Goal: Information Seeking & Learning: Learn about a topic

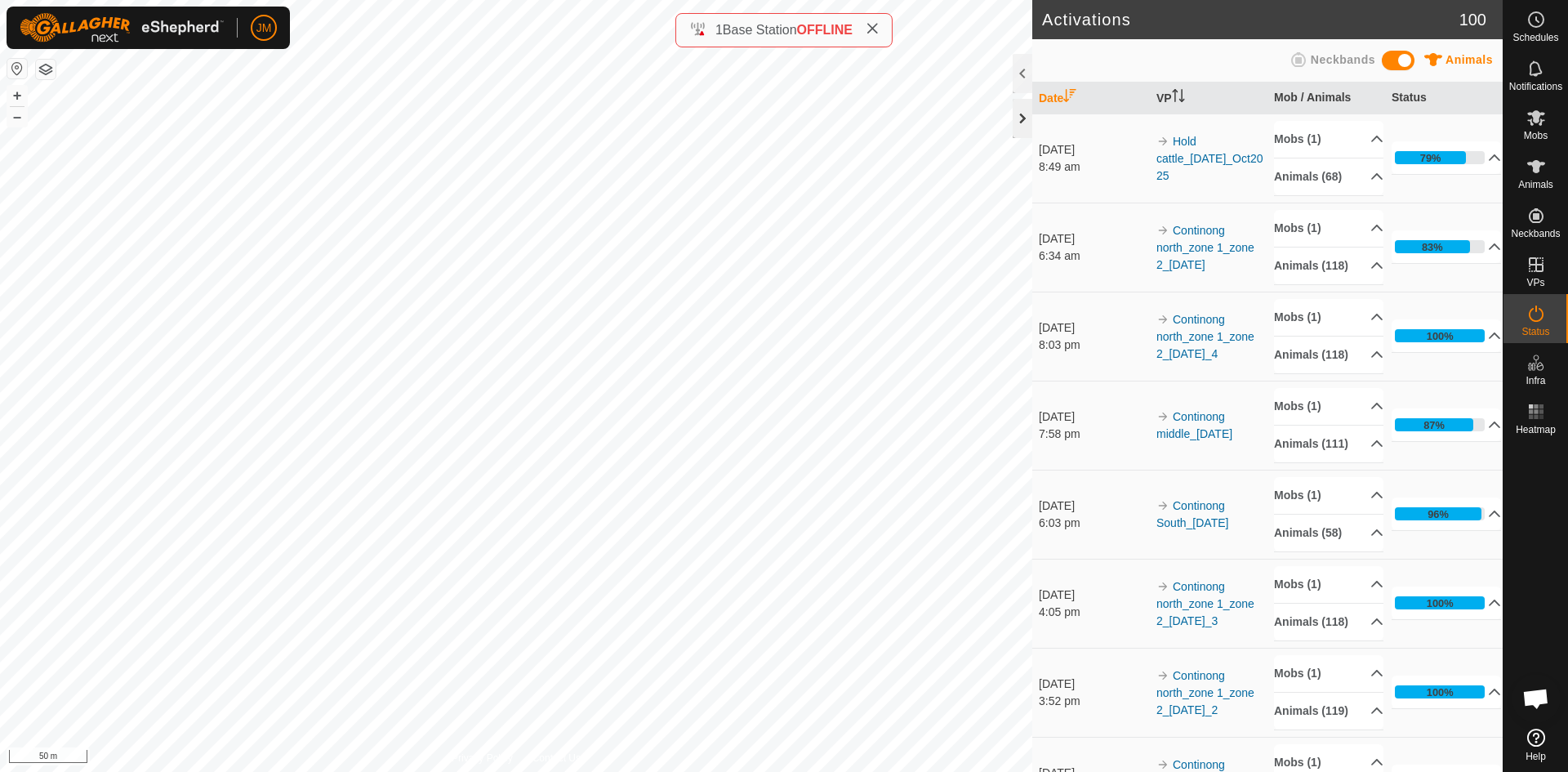
click at [1024, 124] on div at bounding box center [1022, 118] width 20 height 39
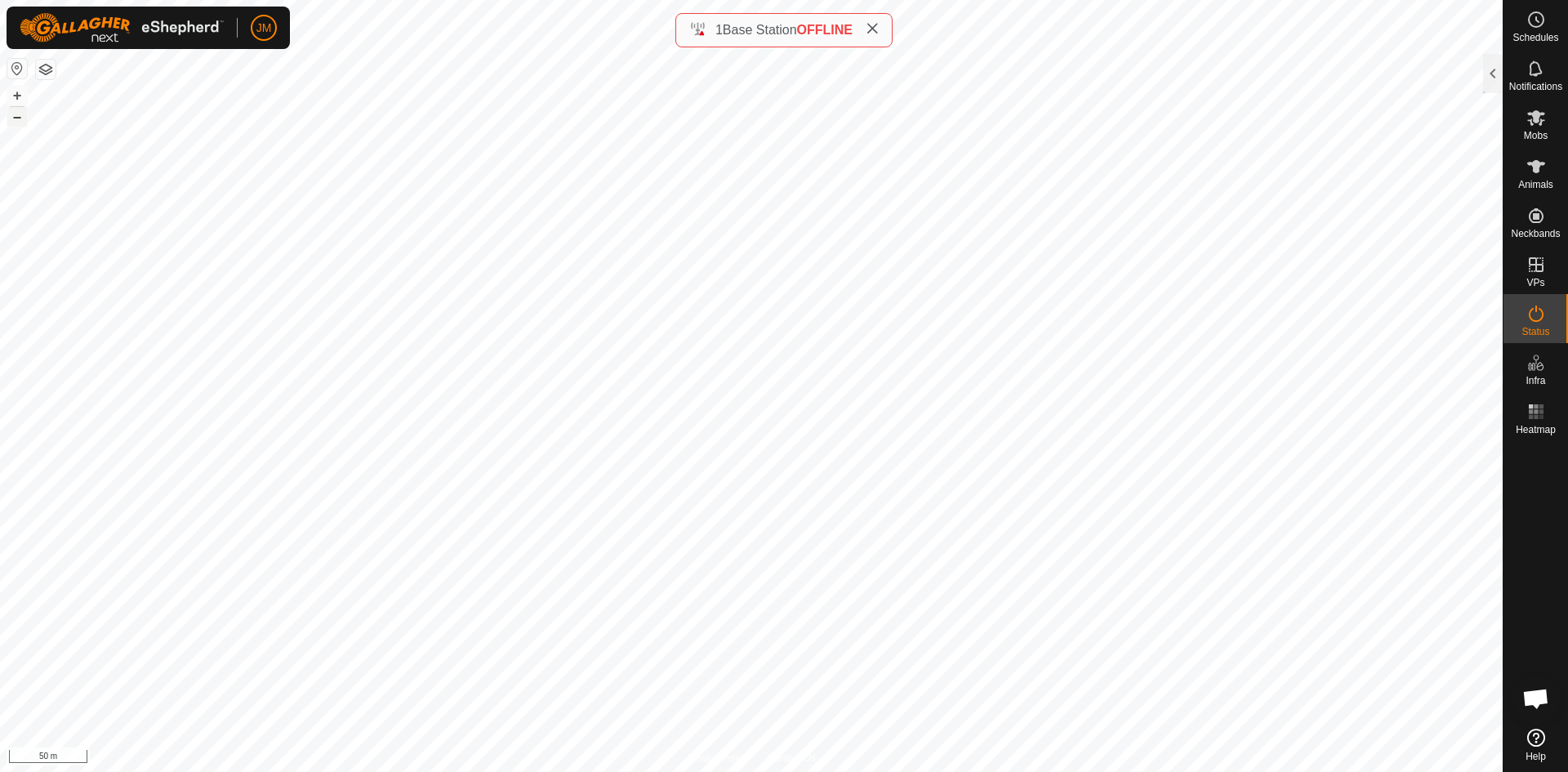
click at [16, 114] on button "–" at bounding box center [16, 116] width 20 height 20
click at [24, 95] on button "+" at bounding box center [16, 95] width 20 height 20
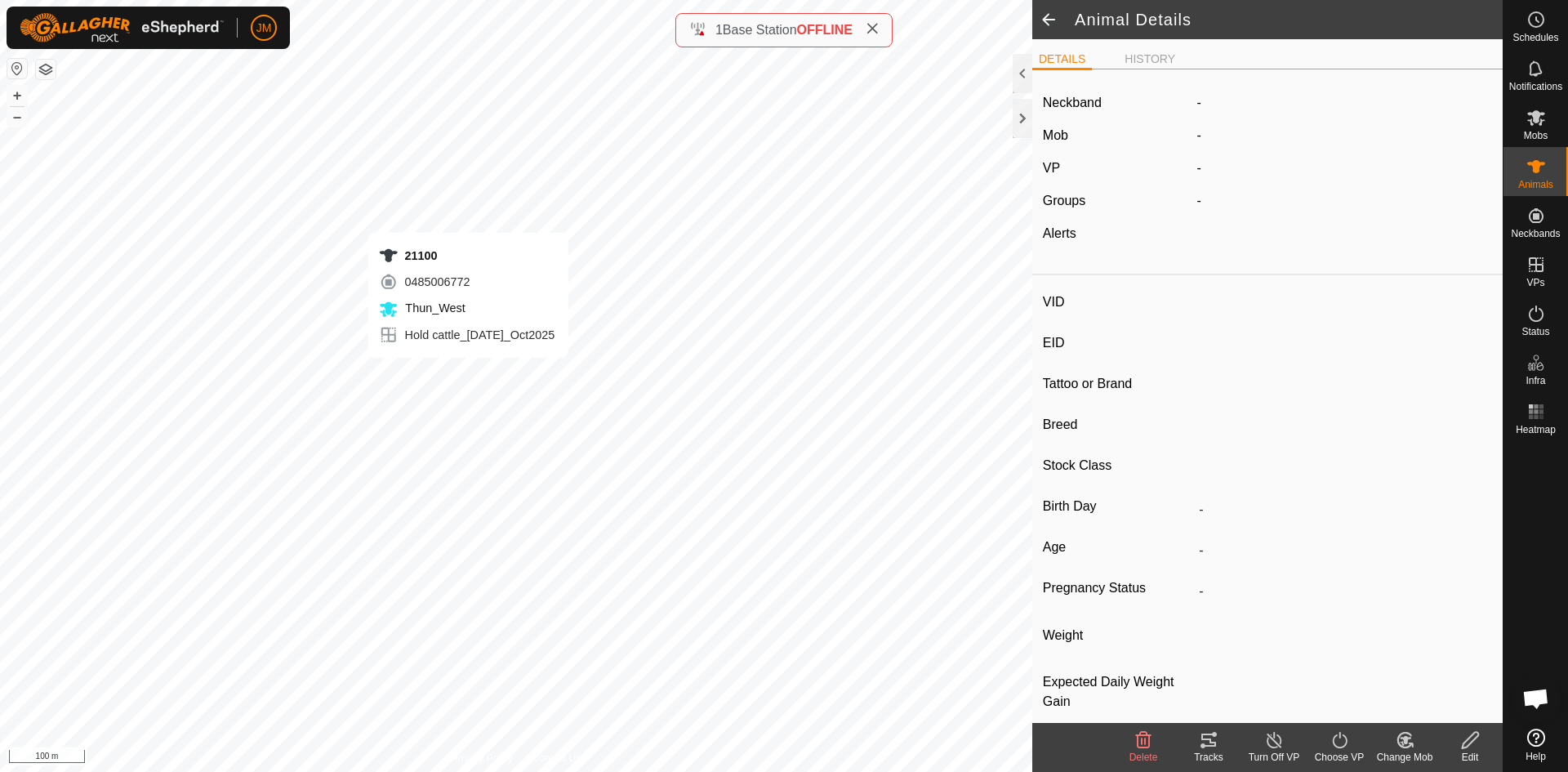
type input "21100"
type input "-"
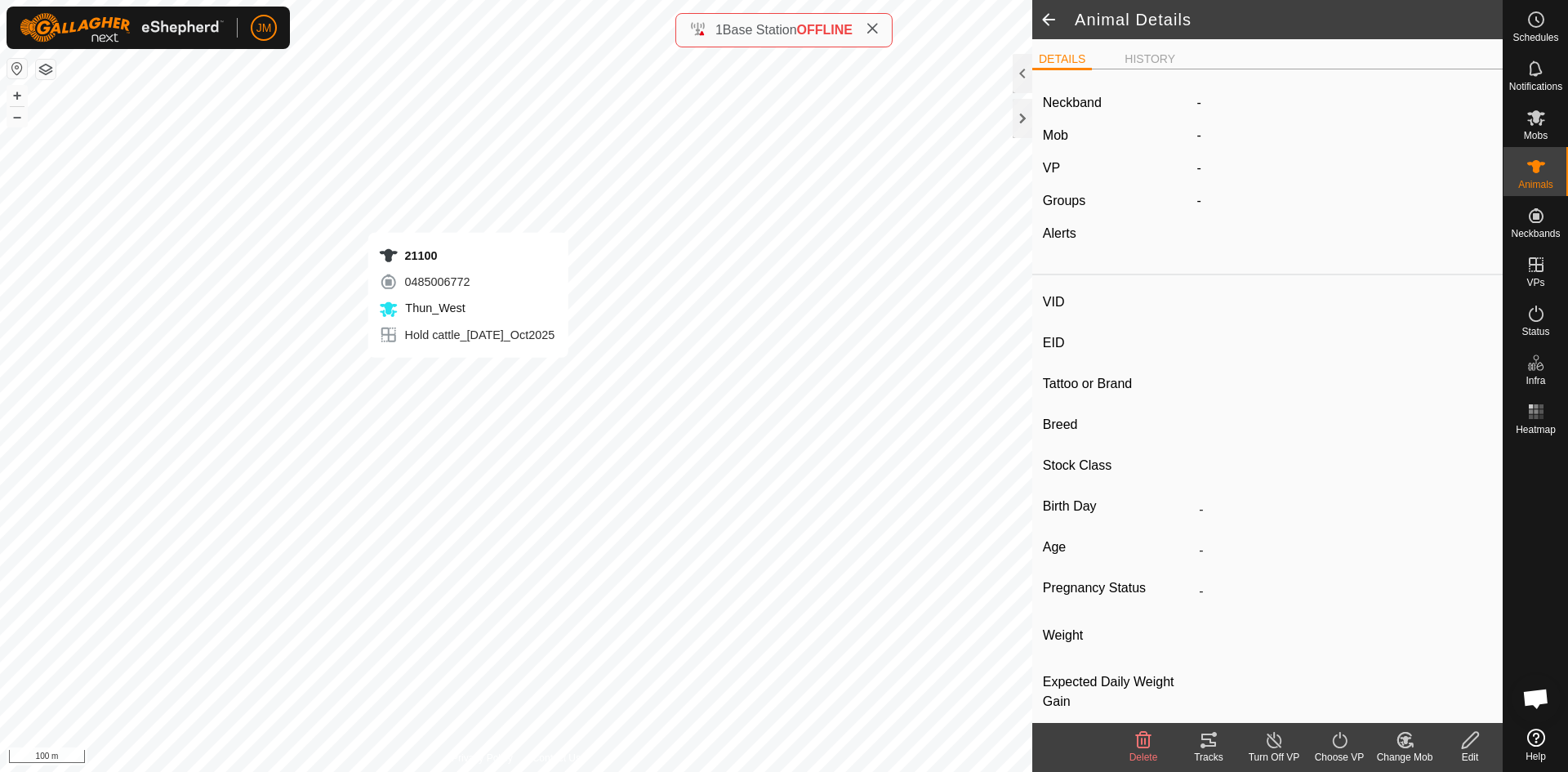
type input "-"
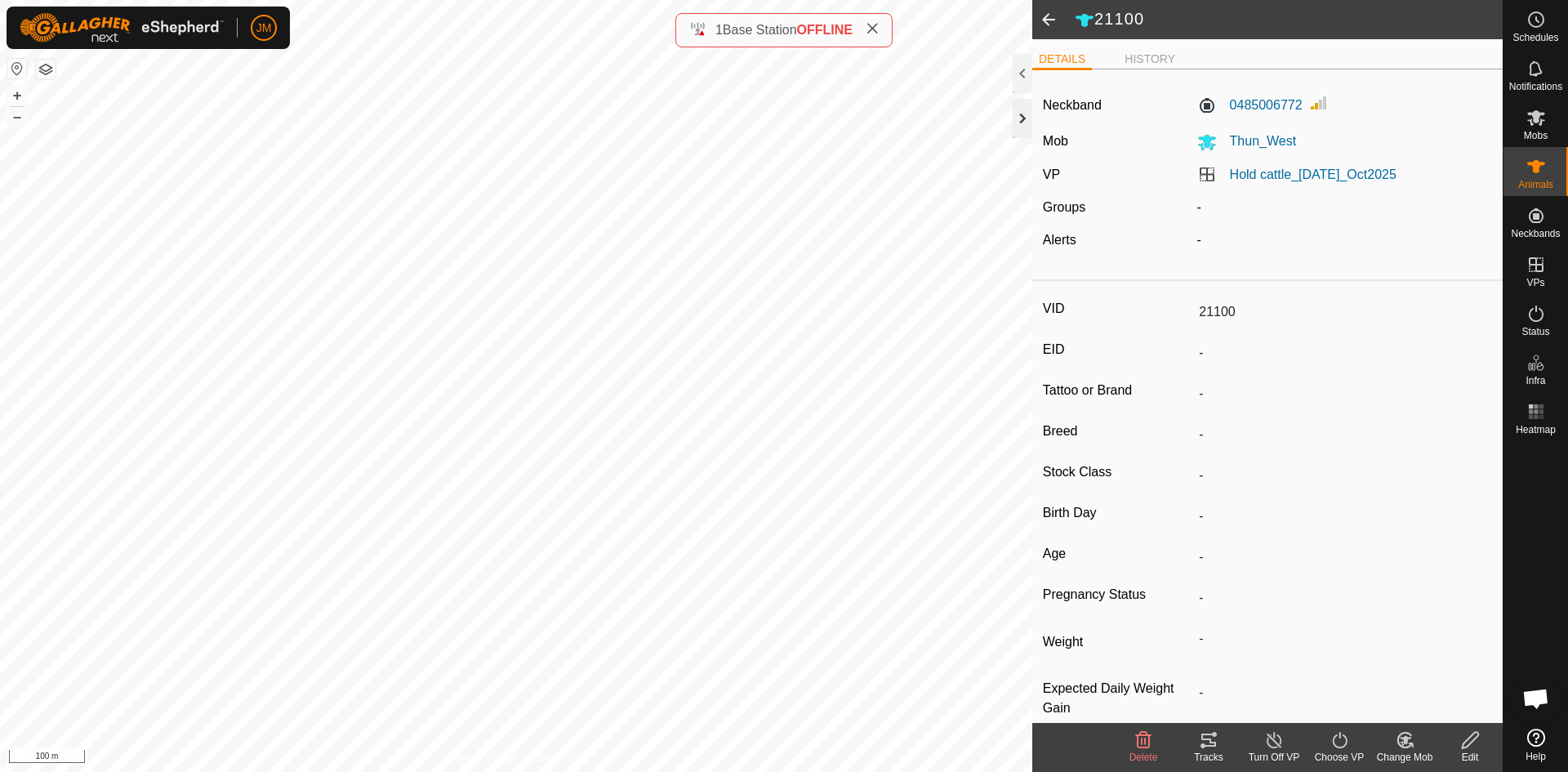
click at [1024, 121] on div at bounding box center [1022, 118] width 20 height 39
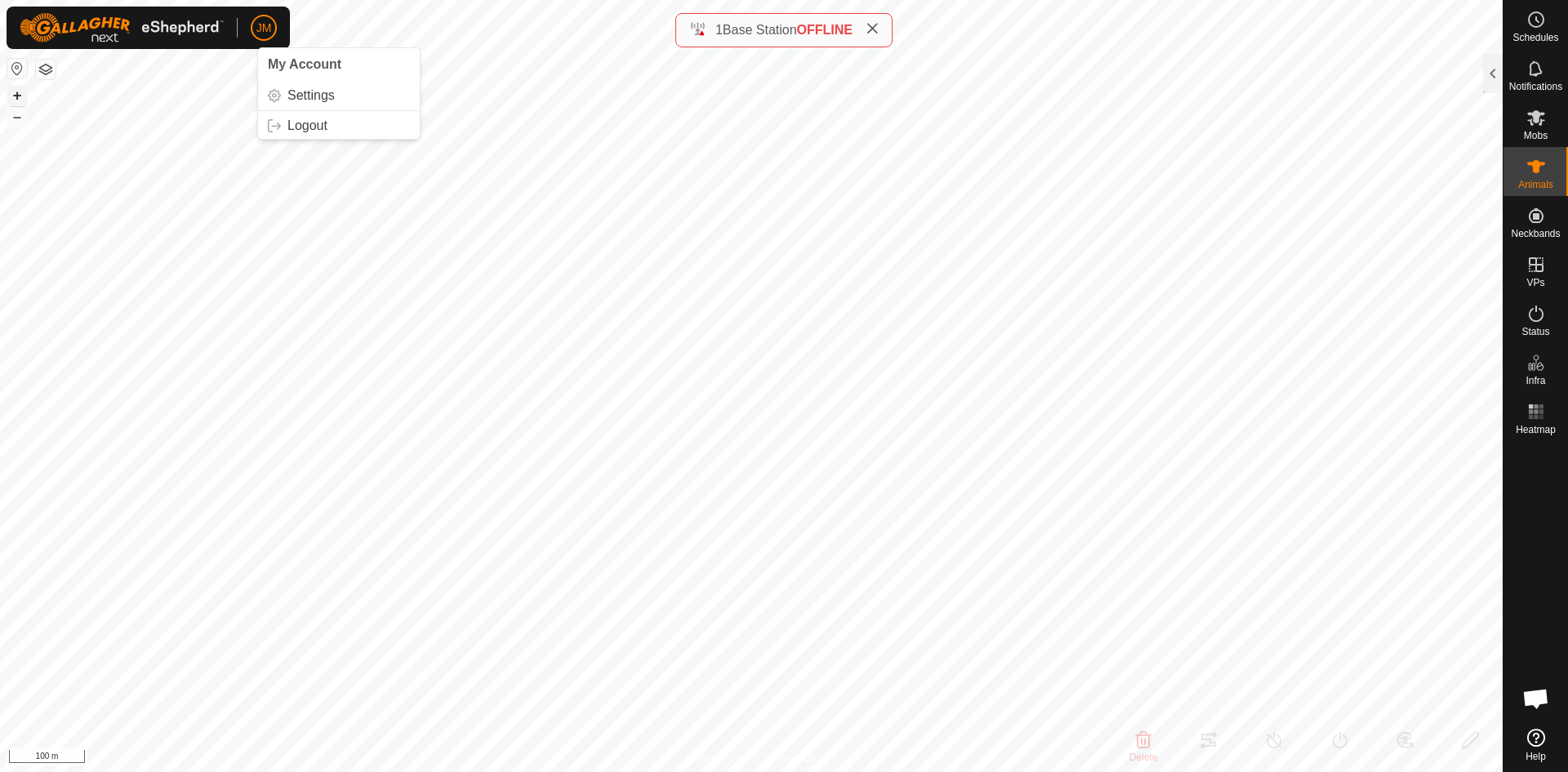
click at [19, 100] on button "+" at bounding box center [16, 95] width 20 height 20
type input "20485"
type input "-"
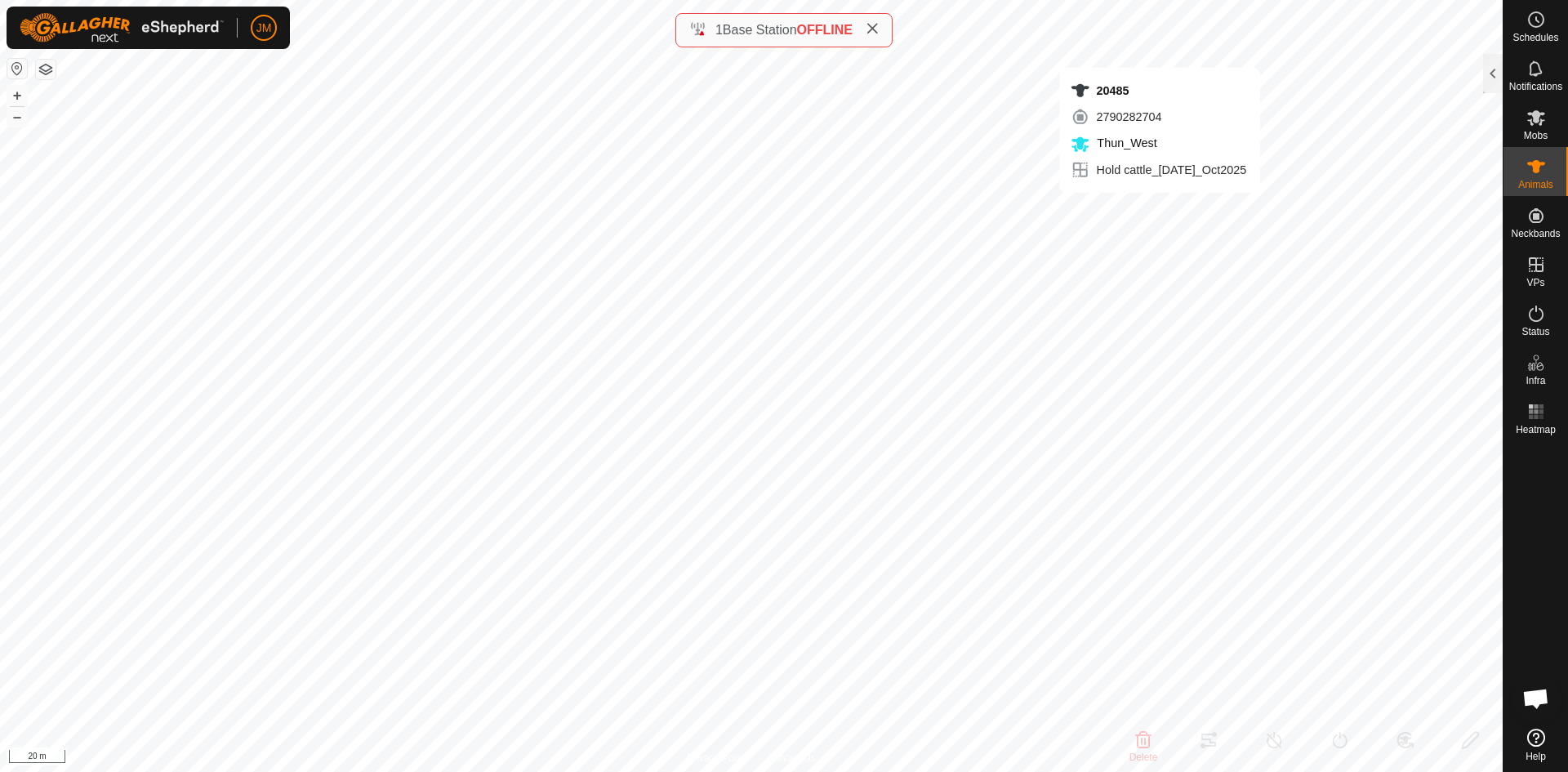
type input "-"
type input "220188"
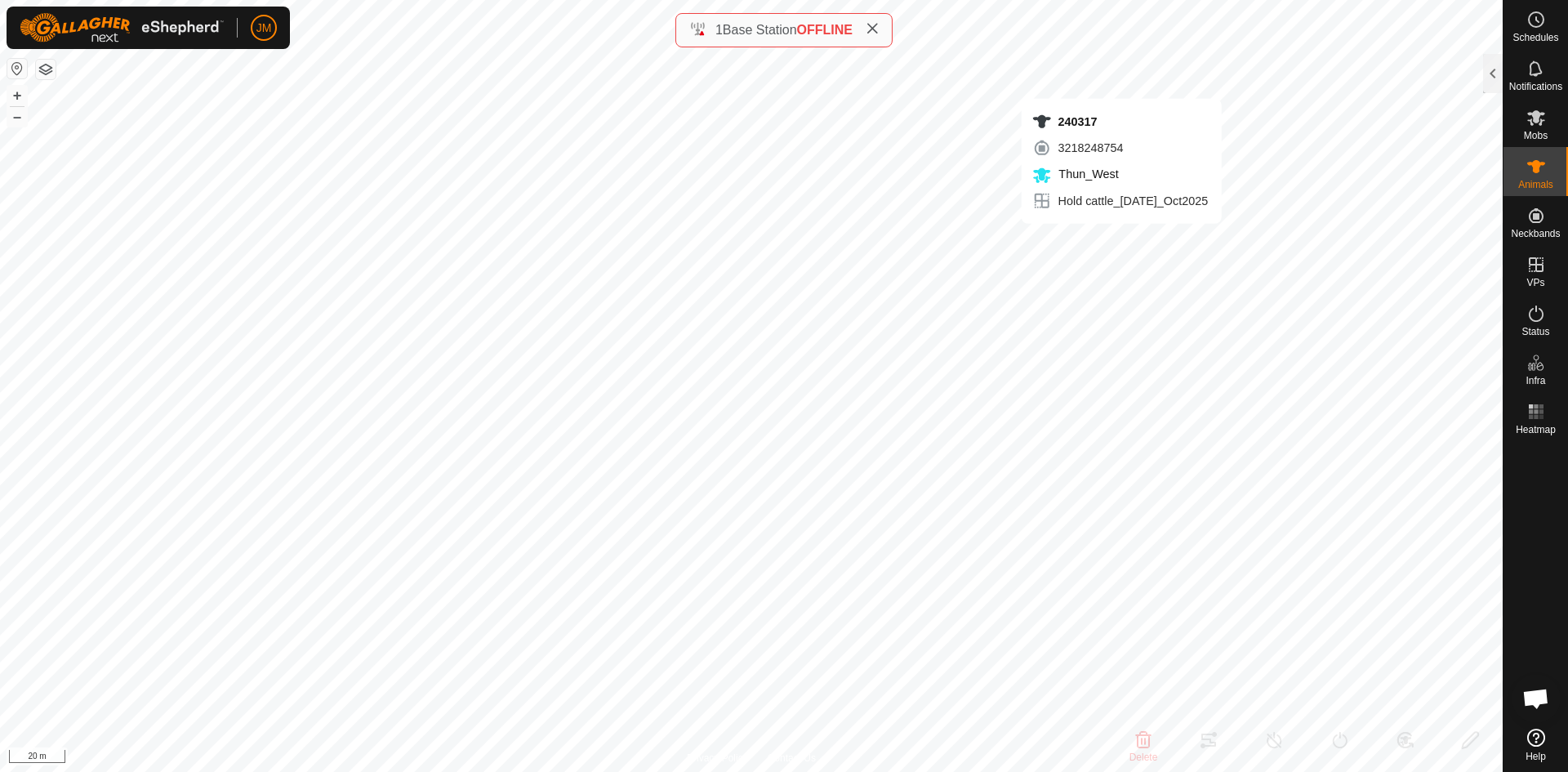
type input "-"
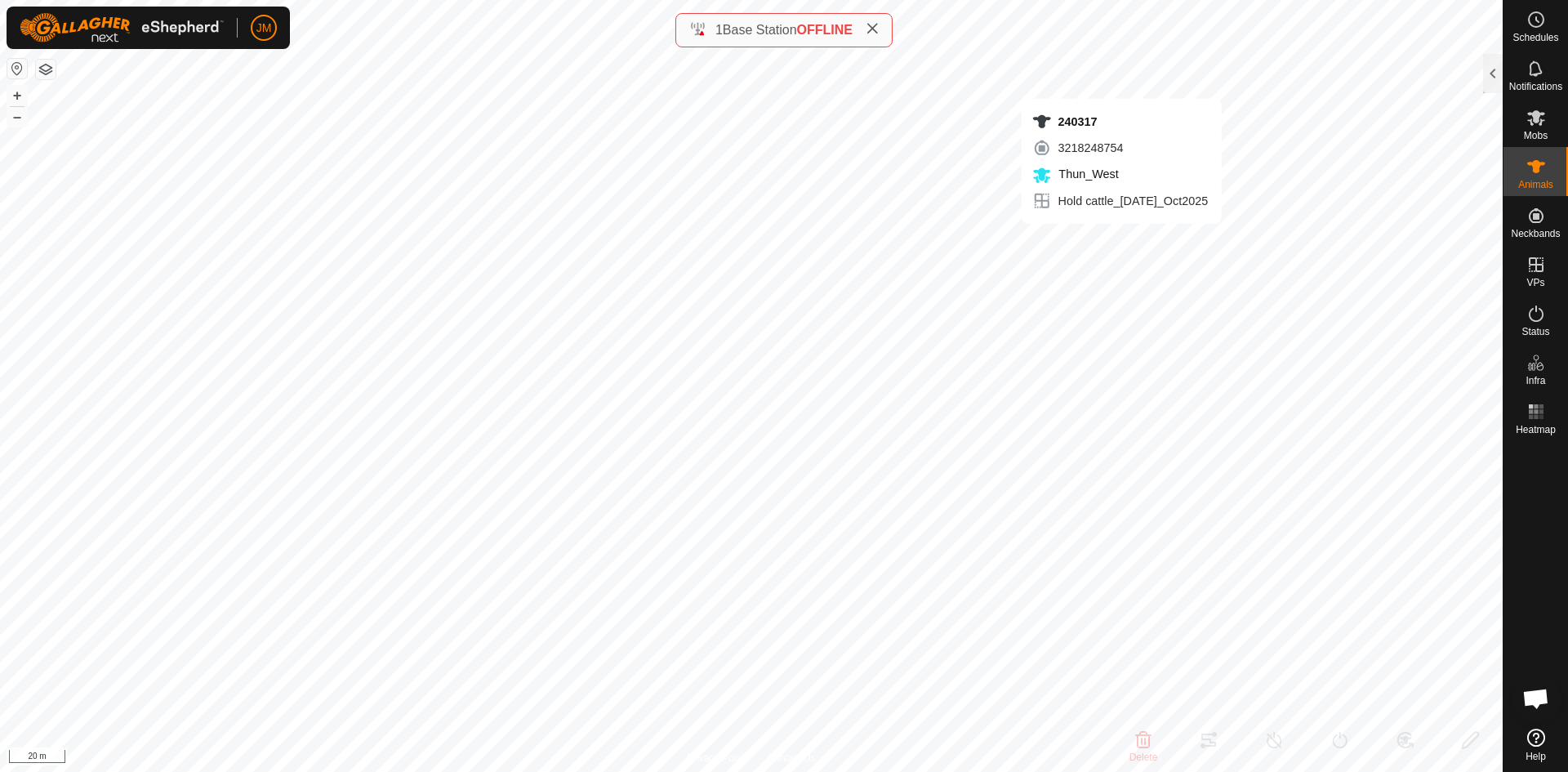
type input "-"
type input "240317"
type input "220330"
type input "-"
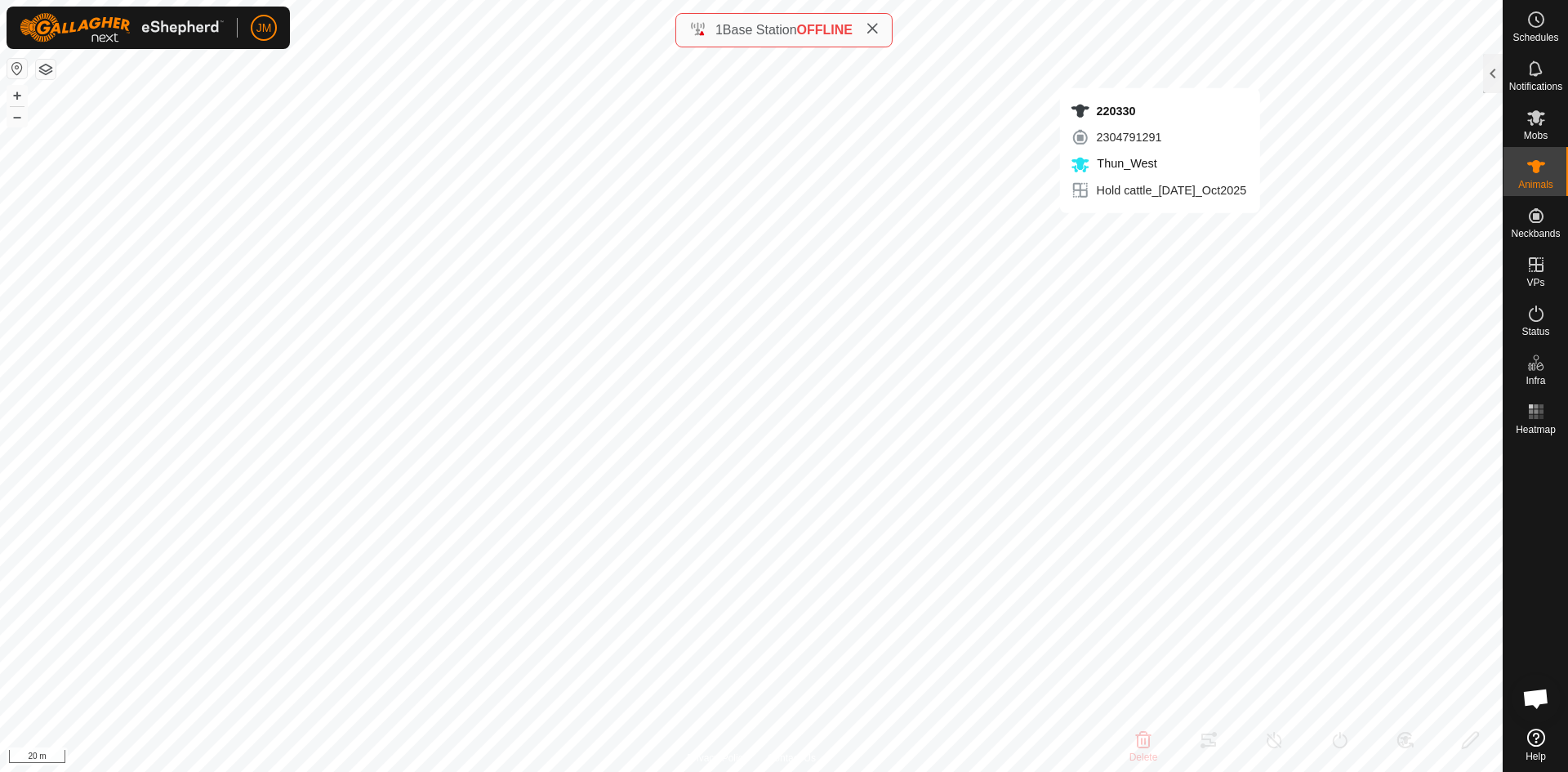
type input "-"
type input "18840"
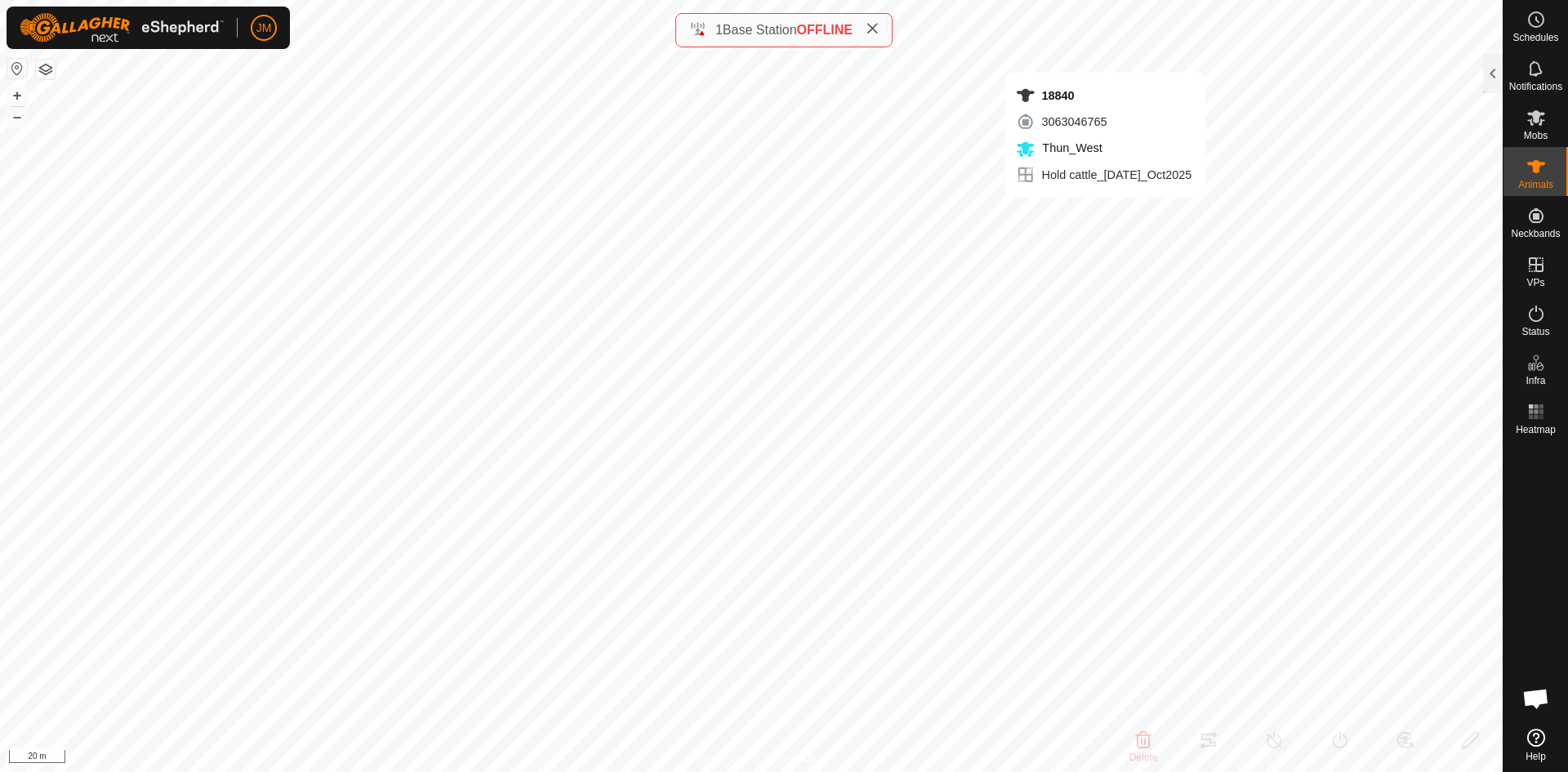
type input "-"
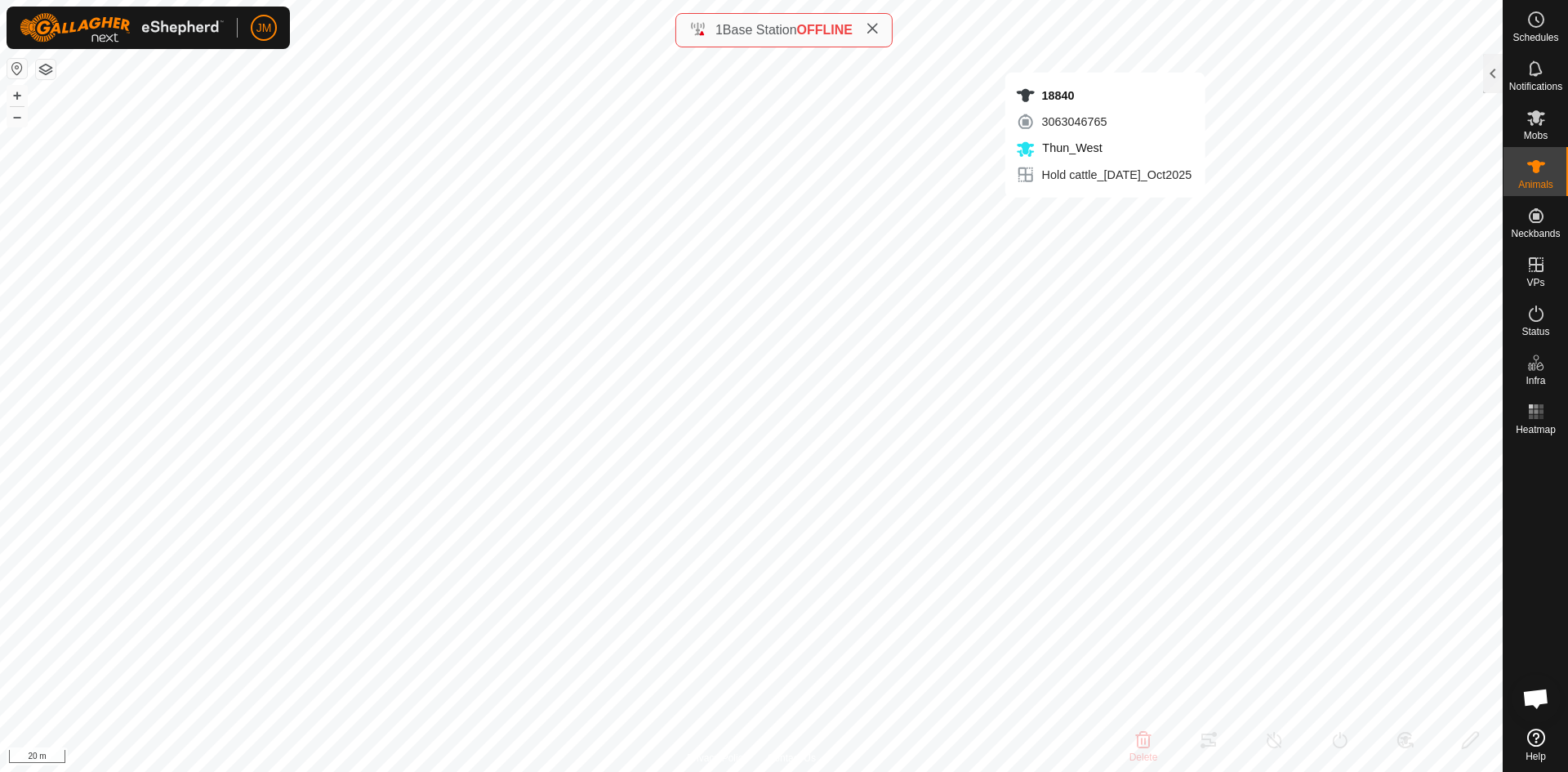
type input "-"
type input "220390"
type input "-"
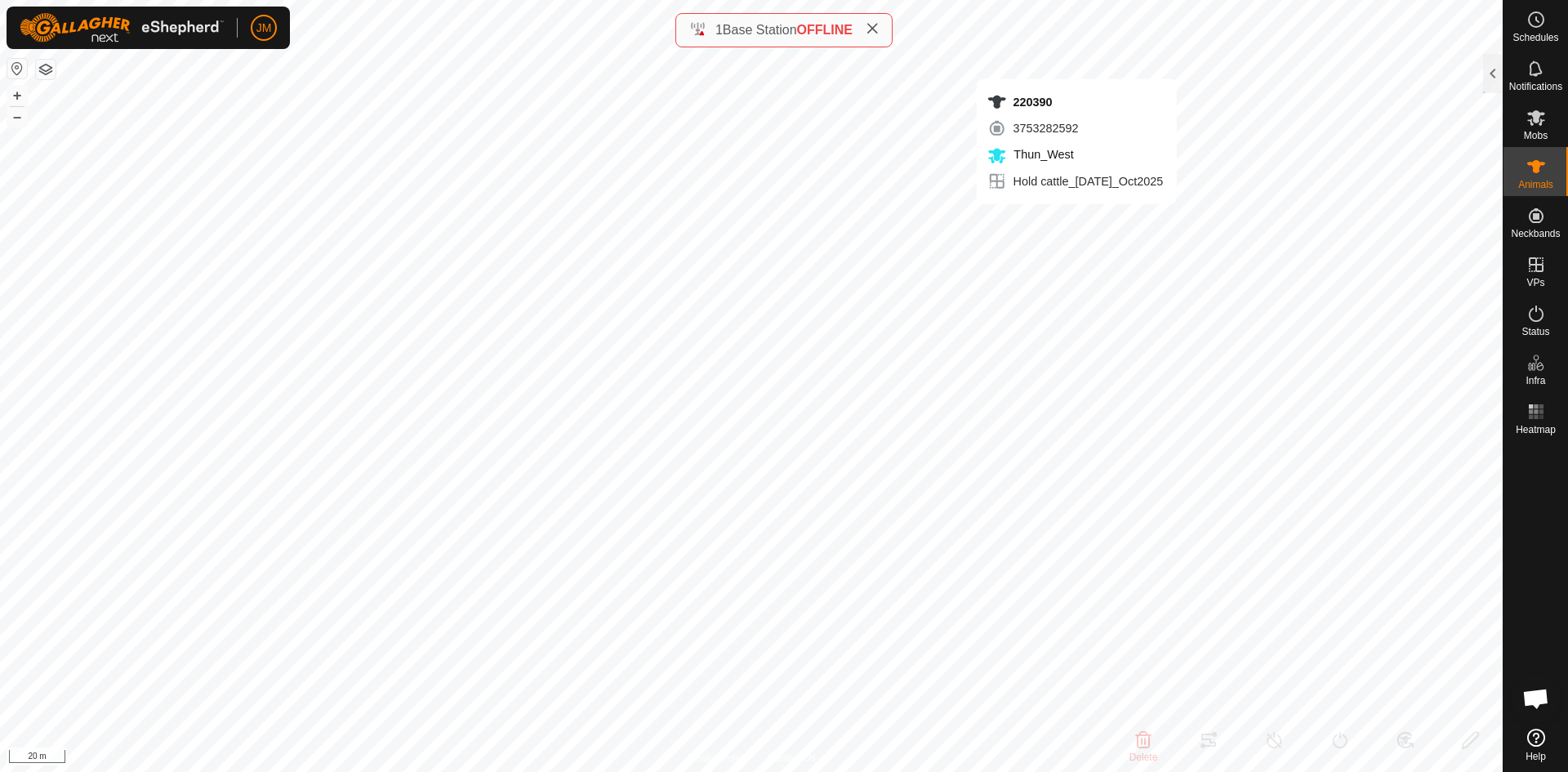
type input "-"
click at [16, 119] on button "–" at bounding box center [16, 116] width 20 height 20
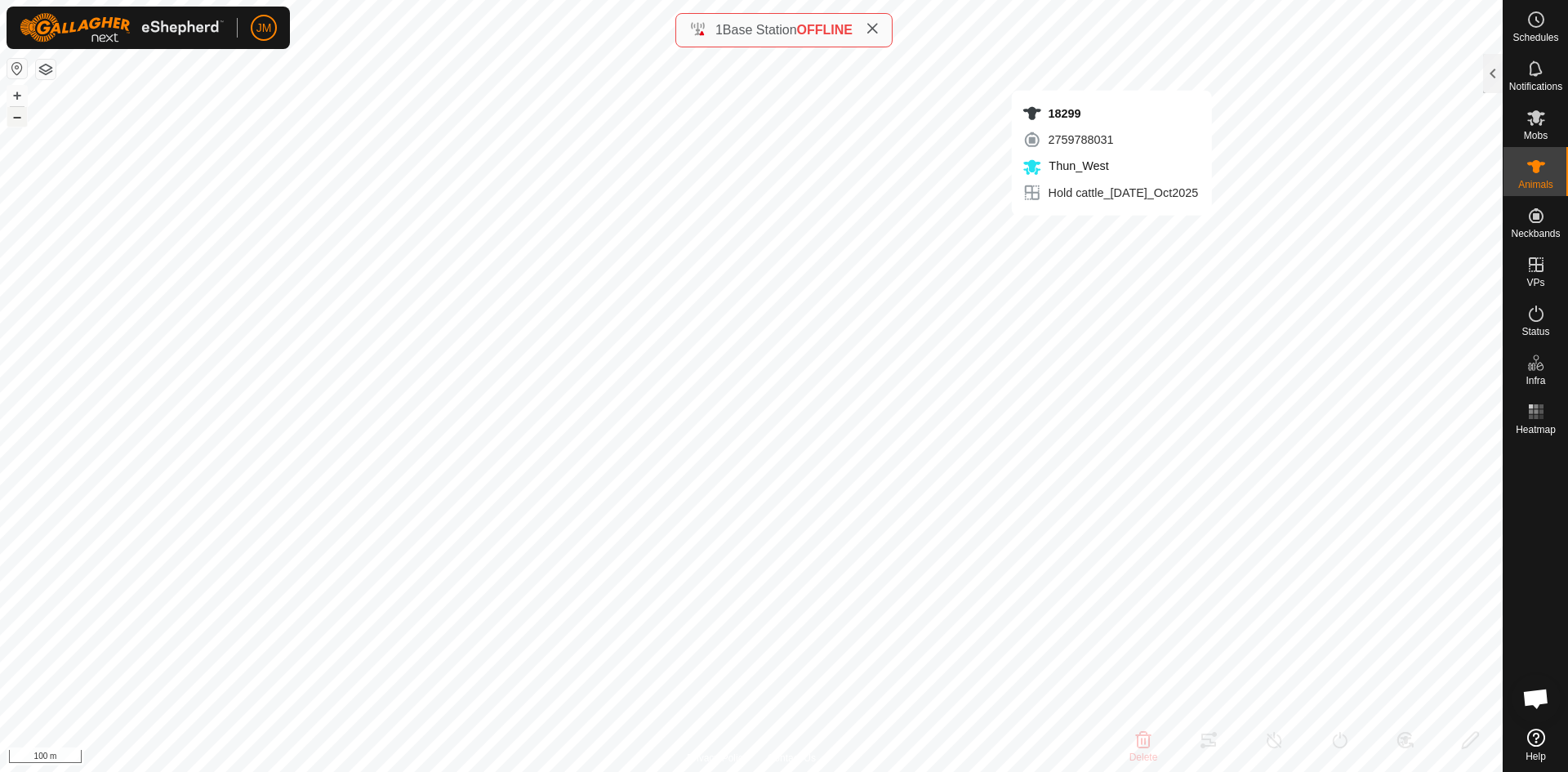
type input "18299"
type input "-"
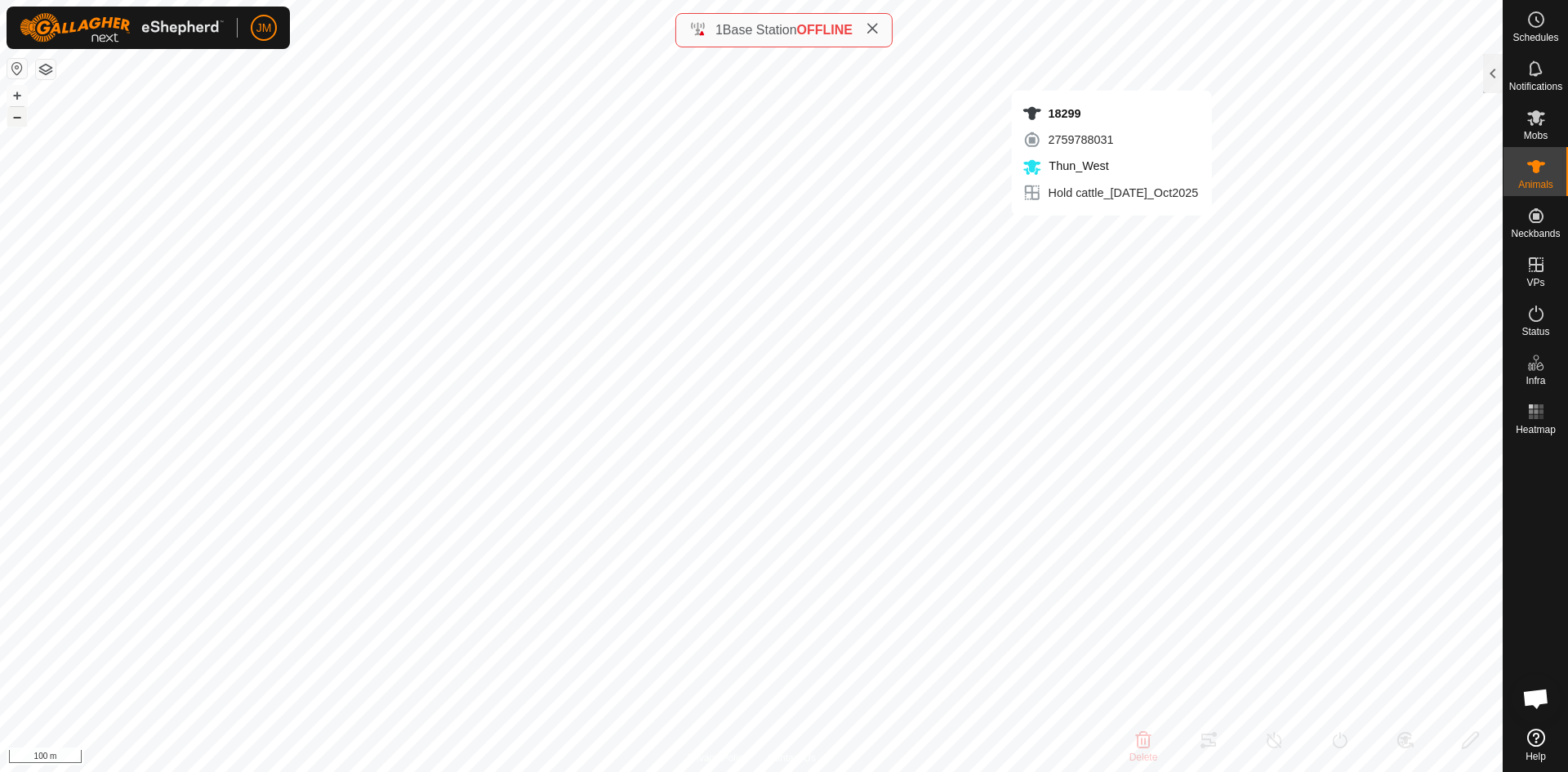
type input "-"
type input "220330"
type input "-"
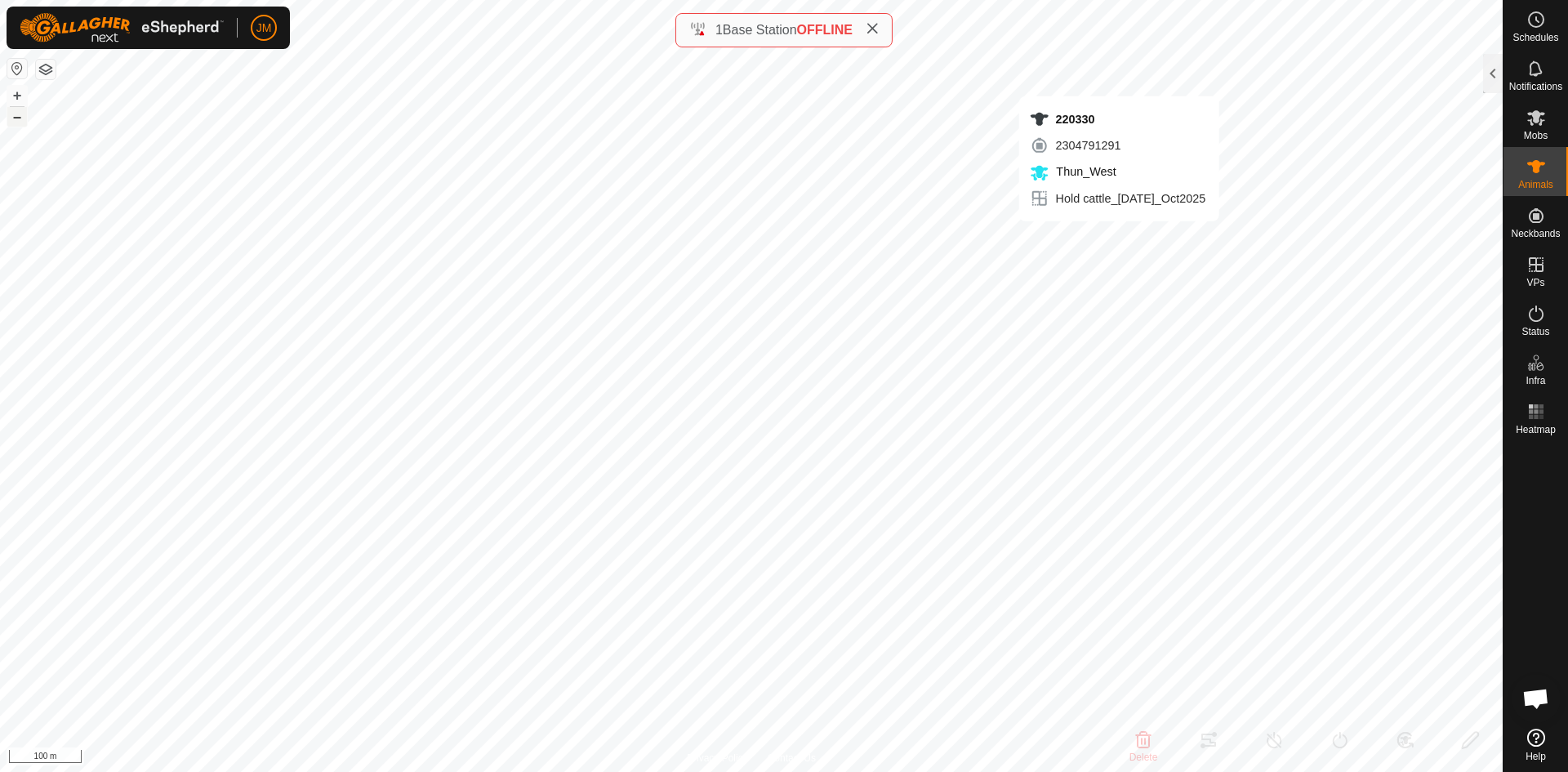
type input "-"
type input "20400"
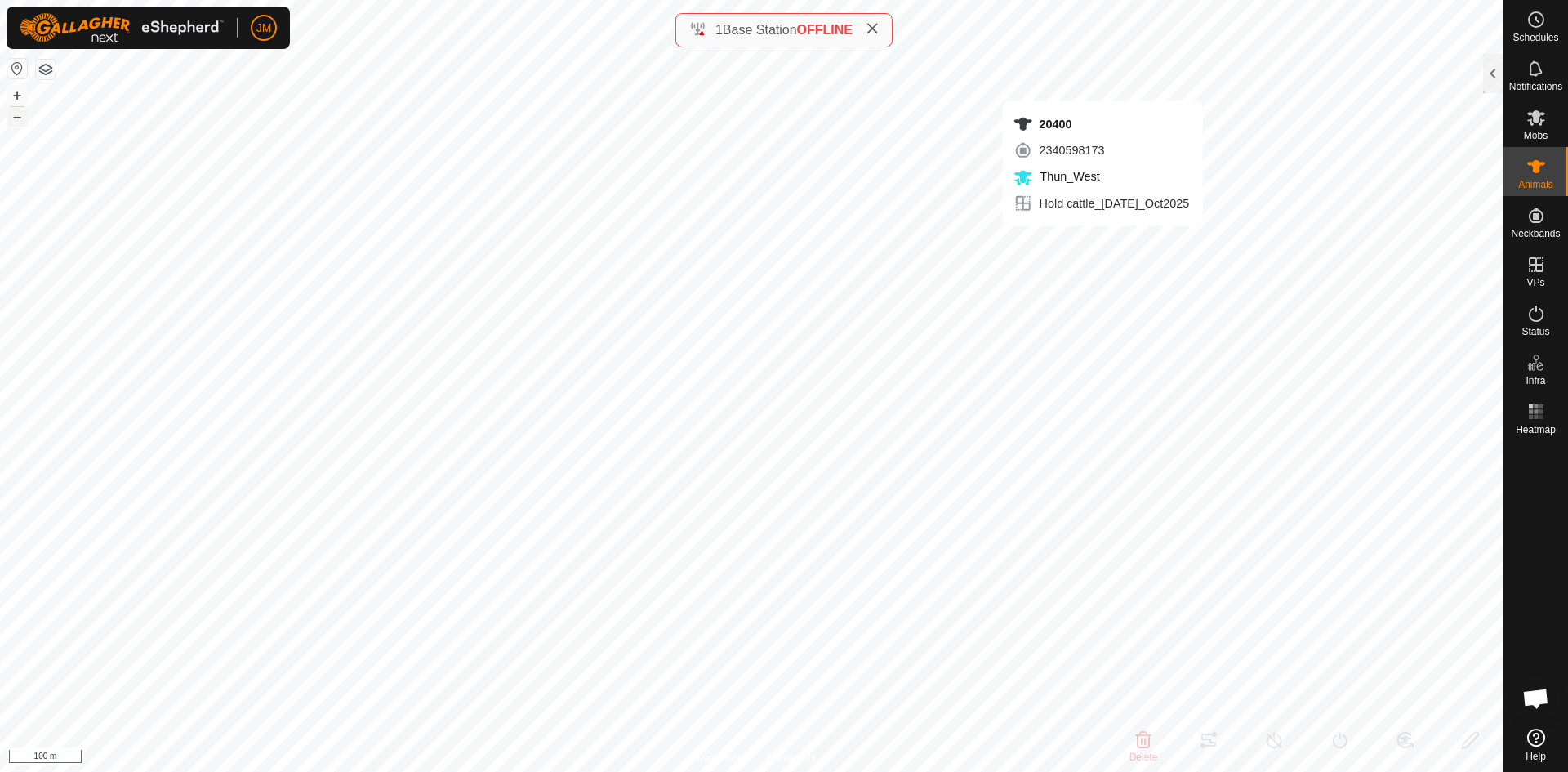
type input "-"
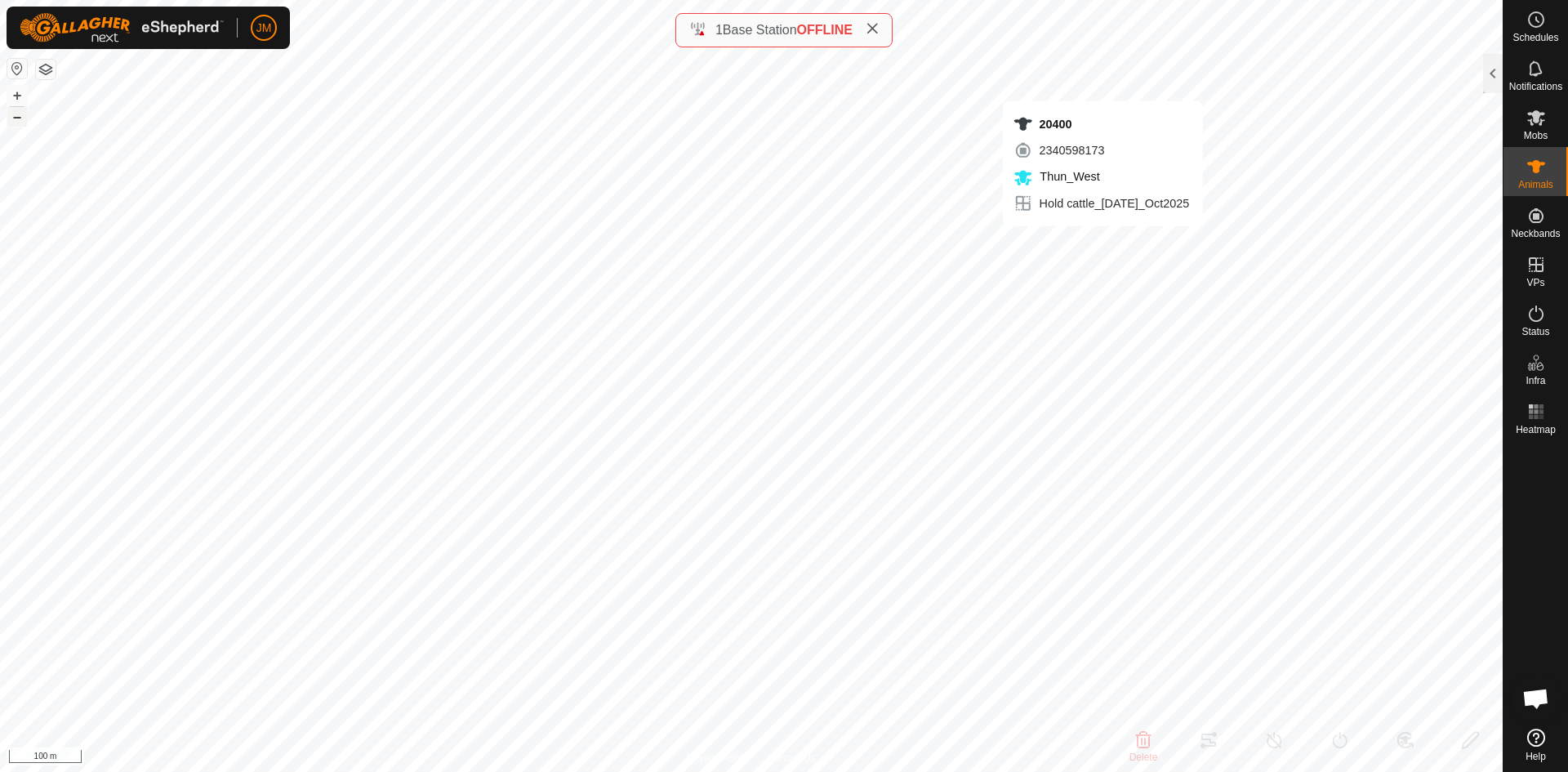
type input "-"
type input "21100"
type input "-"
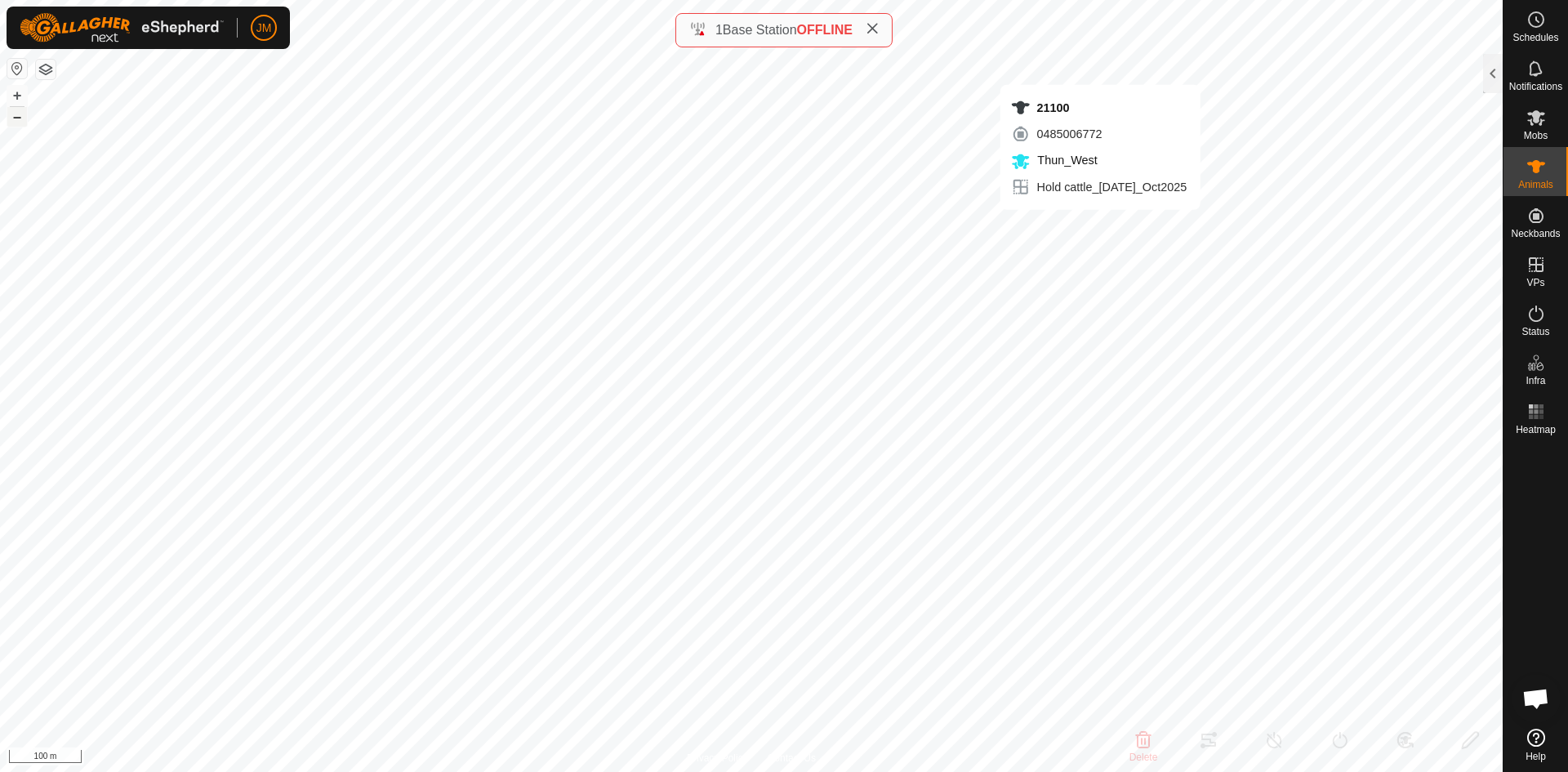
type input "-"
type input "20485"
type input "-"
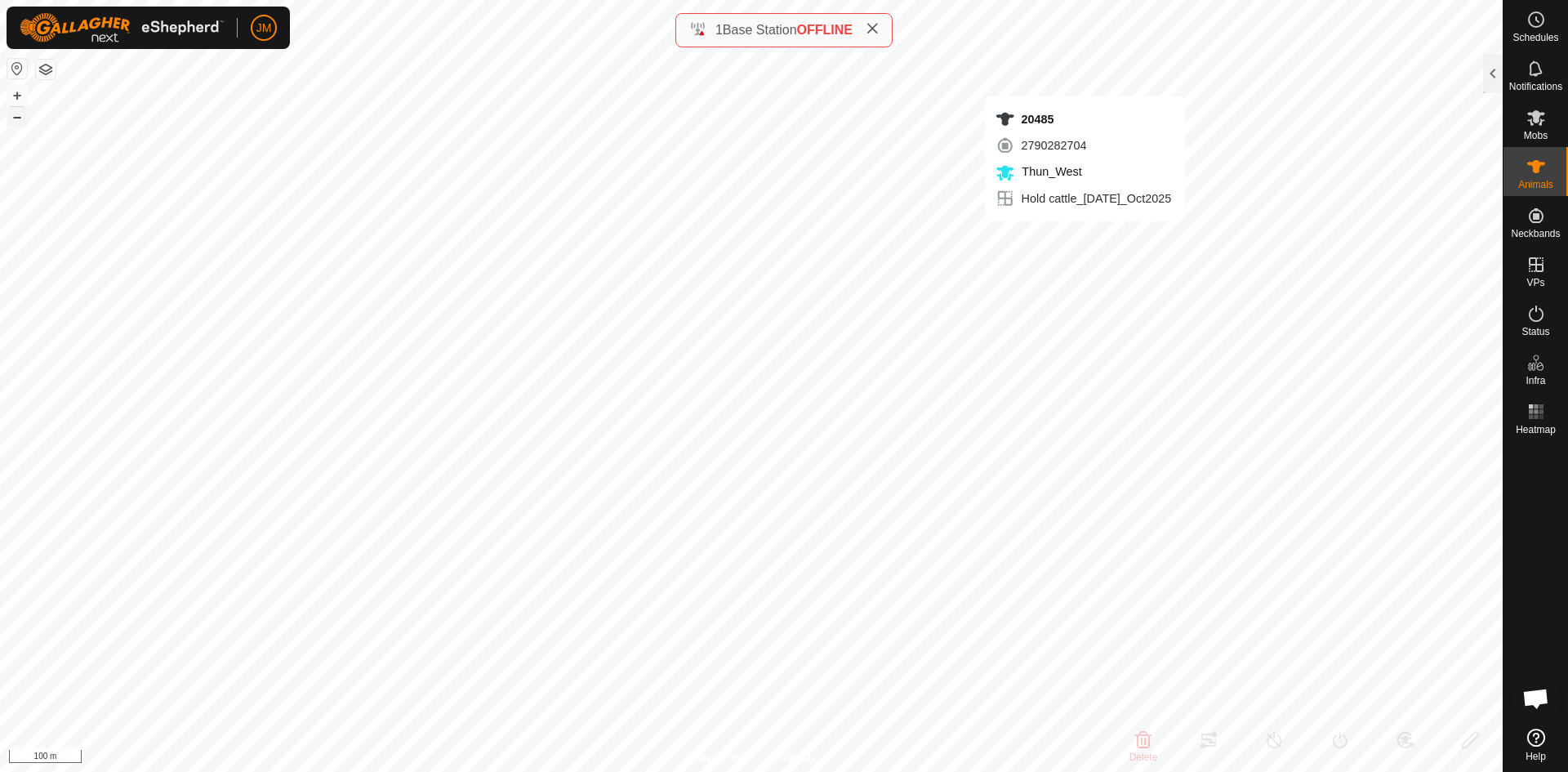
type input "-"
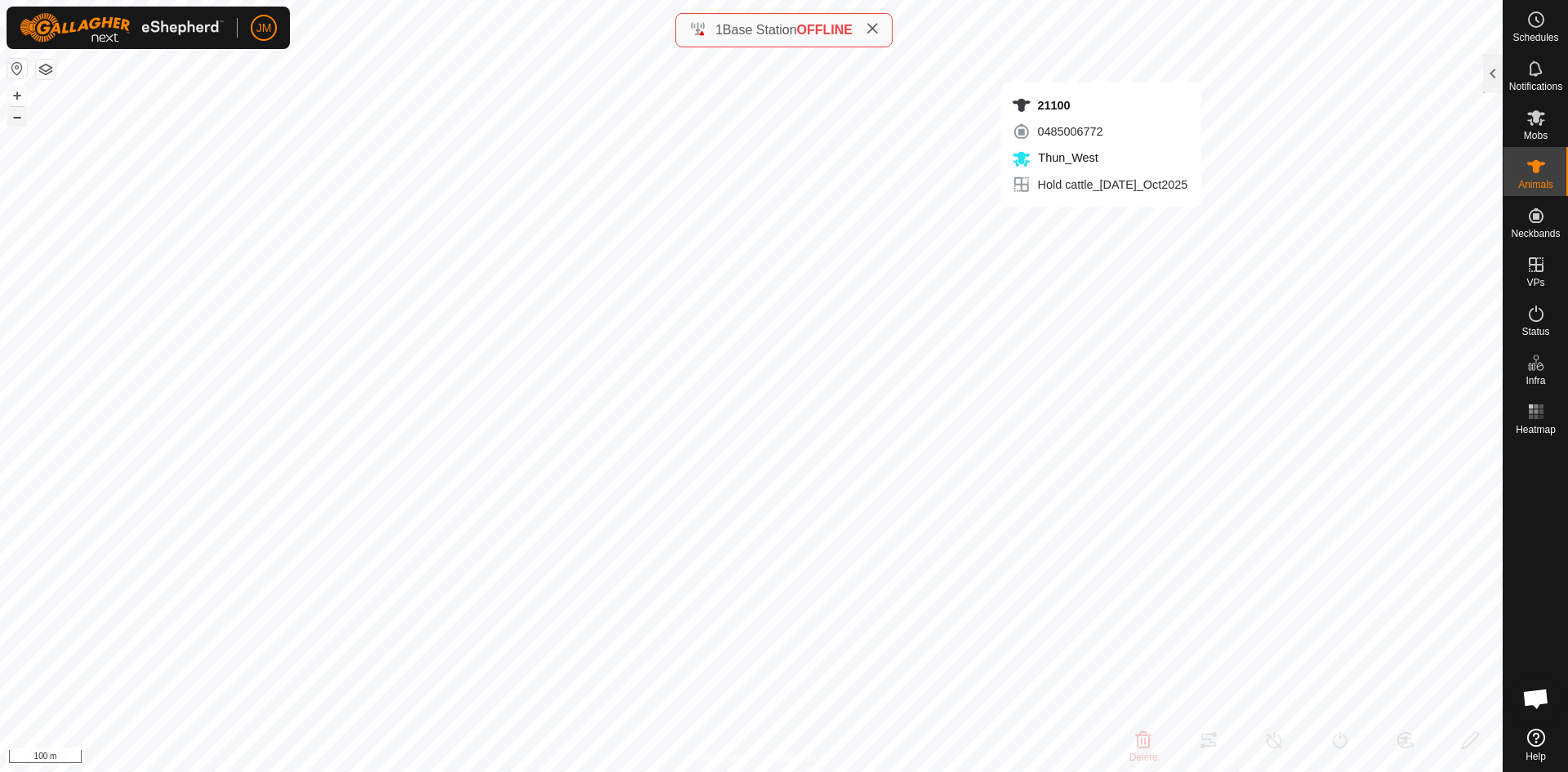
type input "21100"
type input "-"
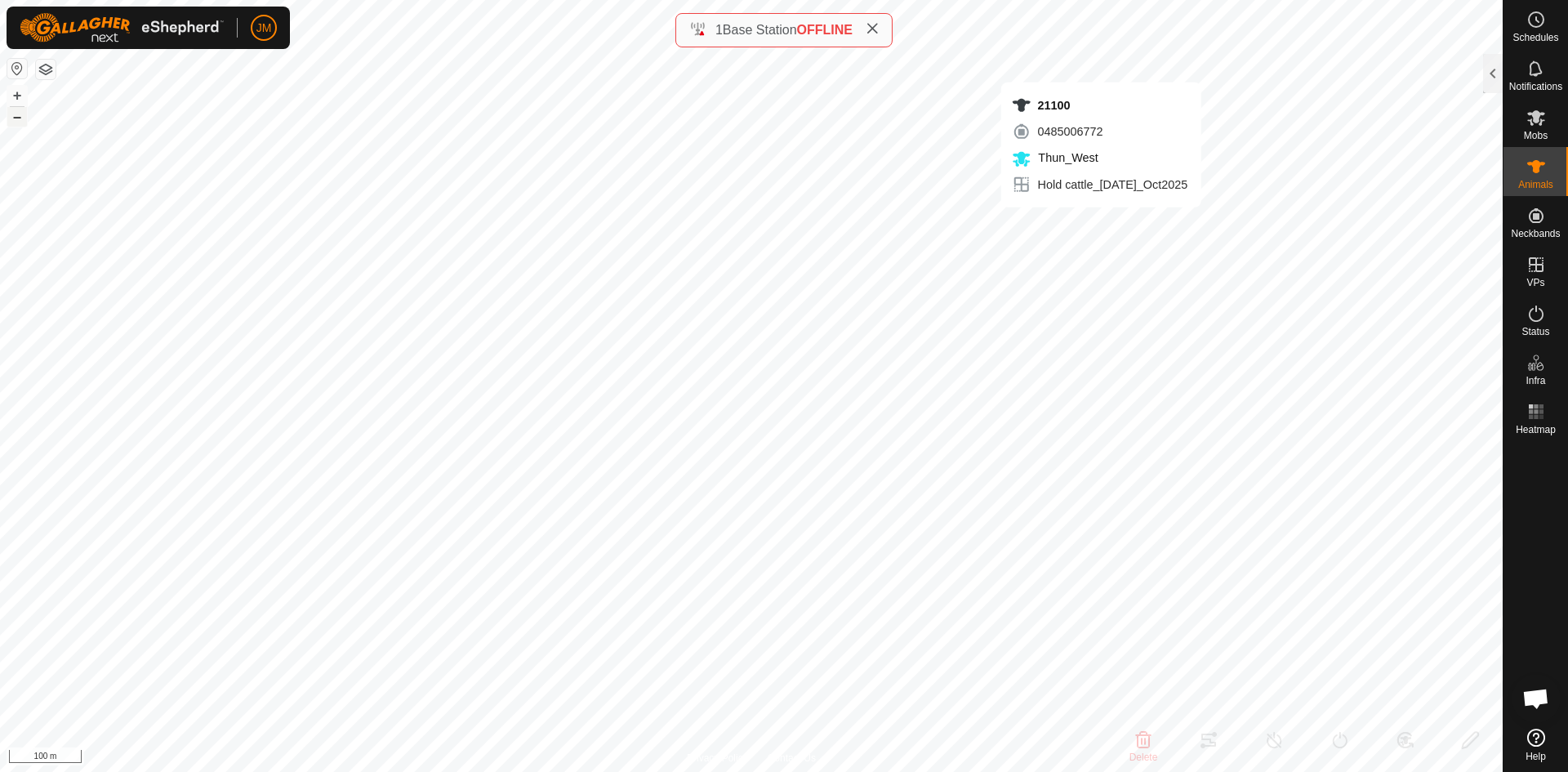
type input "-"
type input "220330"
type input "-"
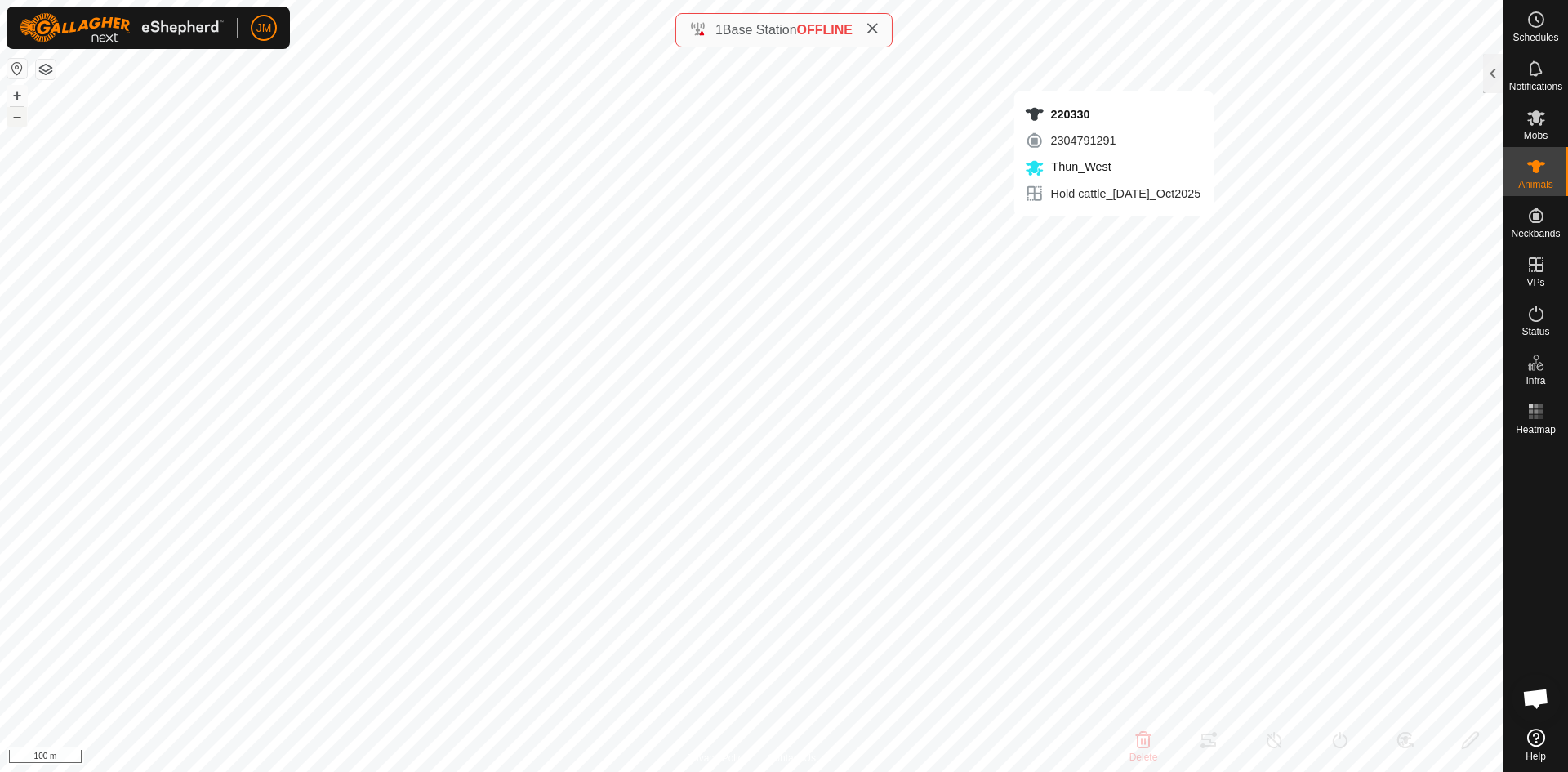
type input "-"
type input "21100"
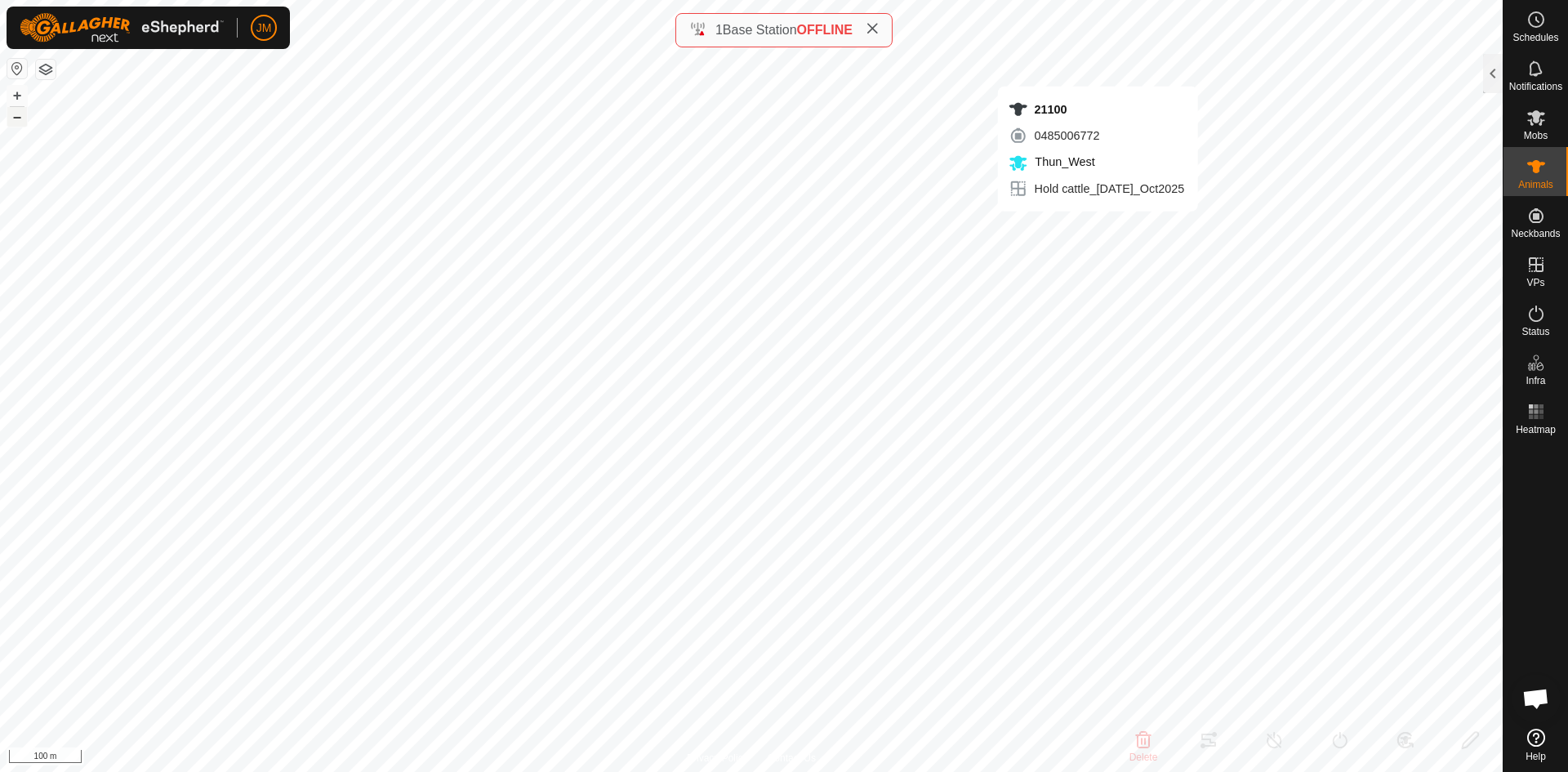
type input "-"
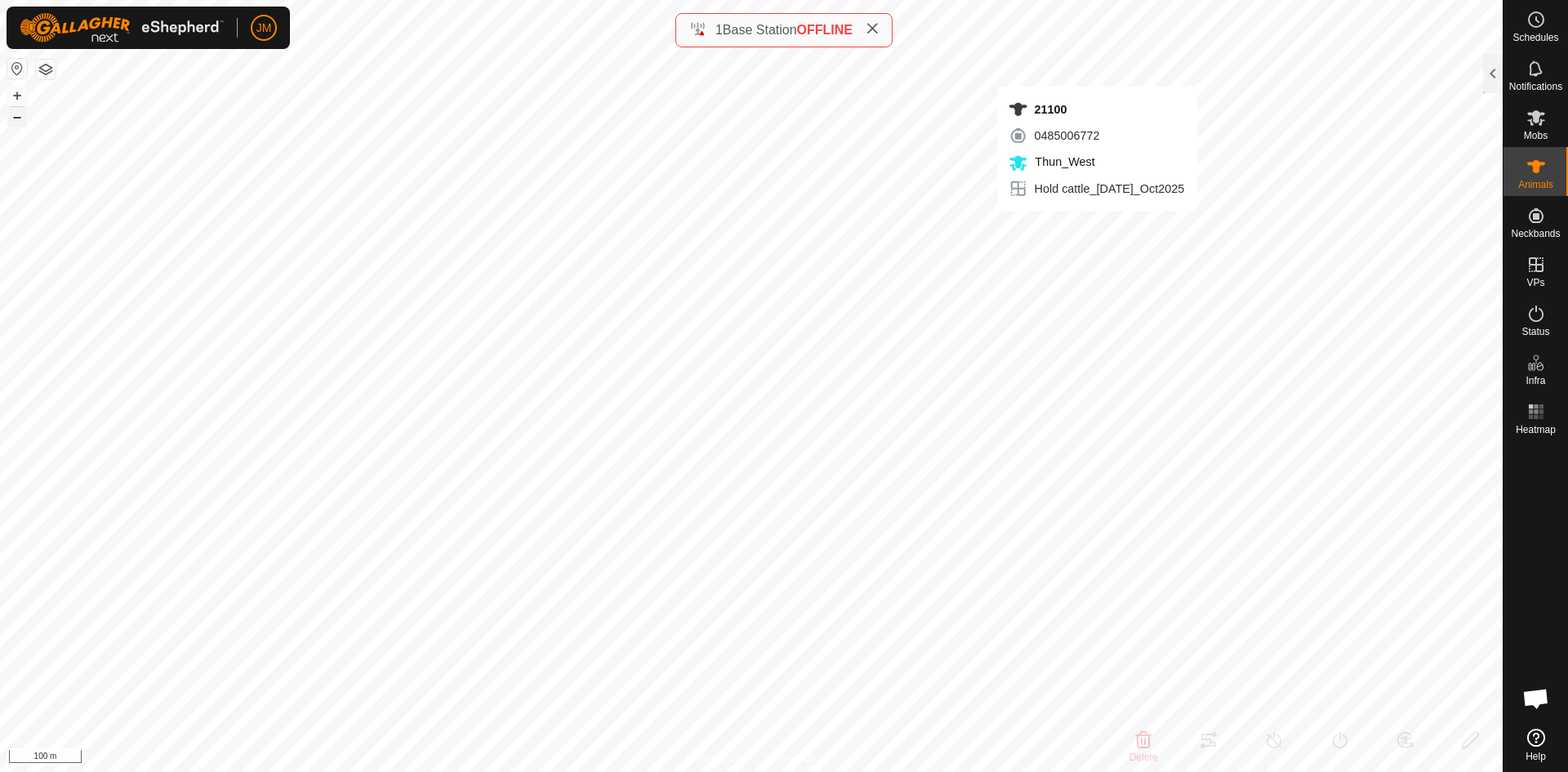
type input "-"
type input "220330"
type input "-"
click at [874, 34] on icon at bounding box center [871, 28] width 13 height 13
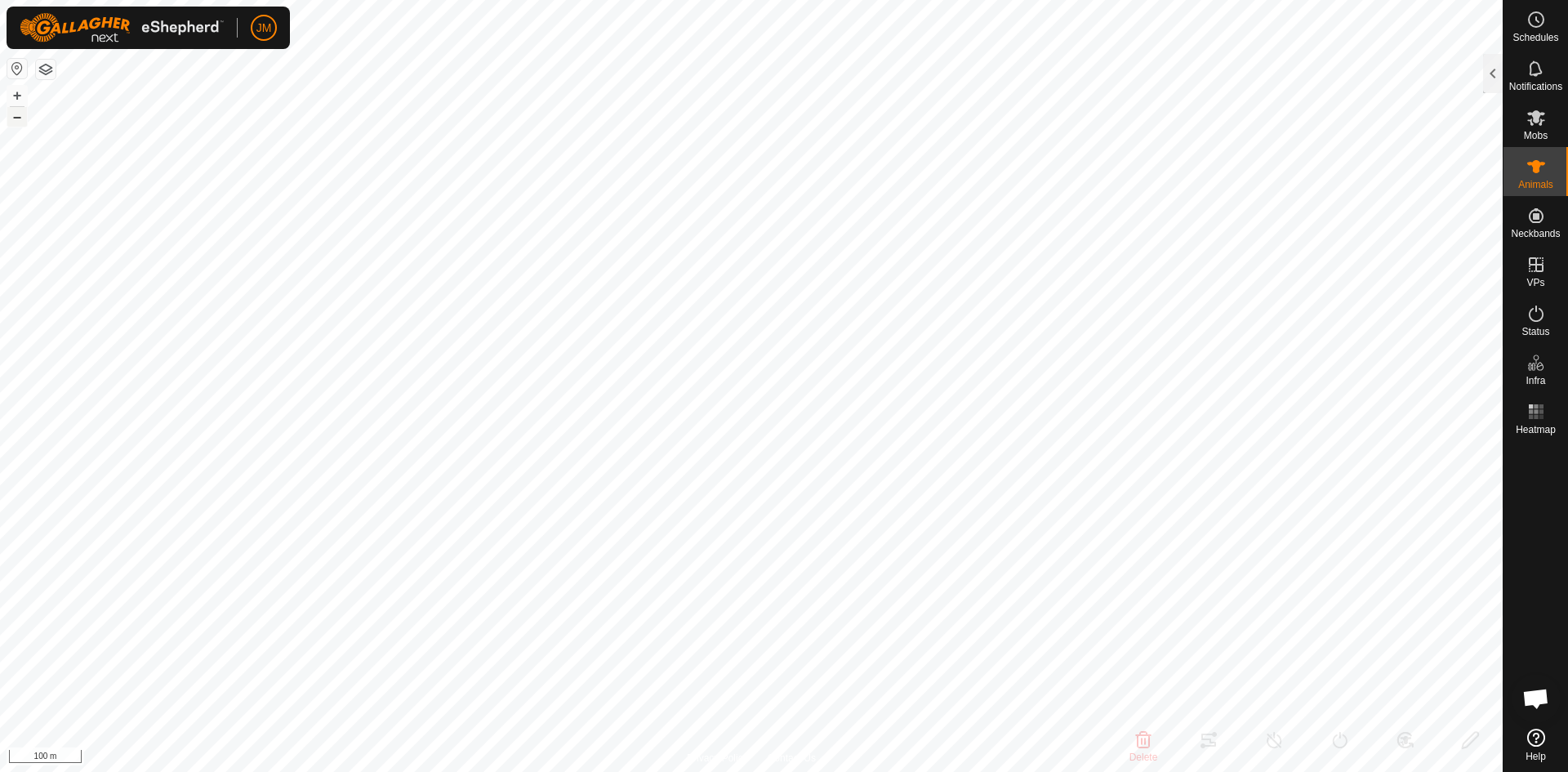
click at [17, 118] on button "–" at bounding box center [16, 116] width 20 height 20
